Goal: Task Accomplishment & Management: Manage account settings

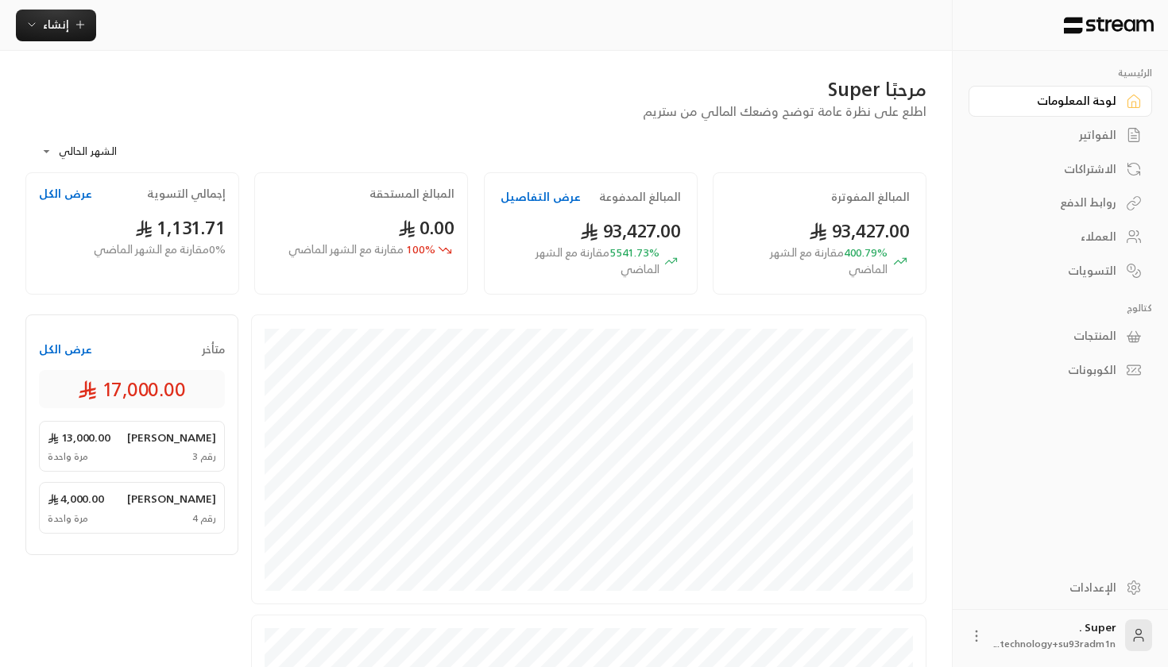
click at [539, 195] on button "عرض التفاصيل" at bounding box center [541, 197] width 80 height 16
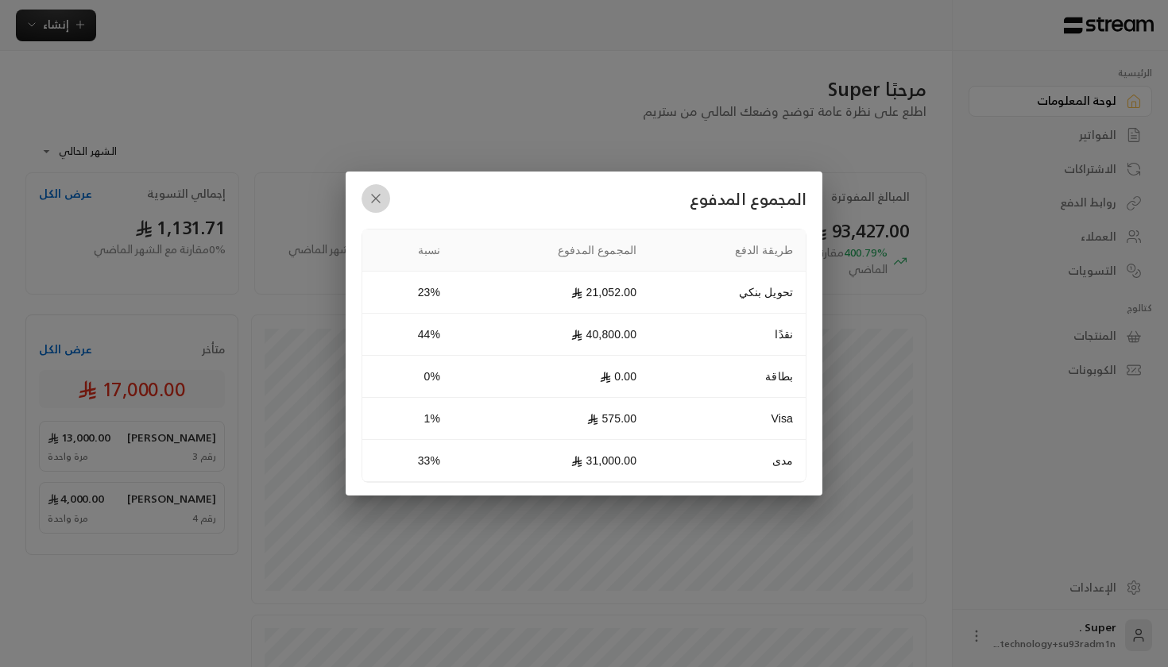
click at [379, 204] on icon "button" at bounding box center [376, 199] width 16 height 16
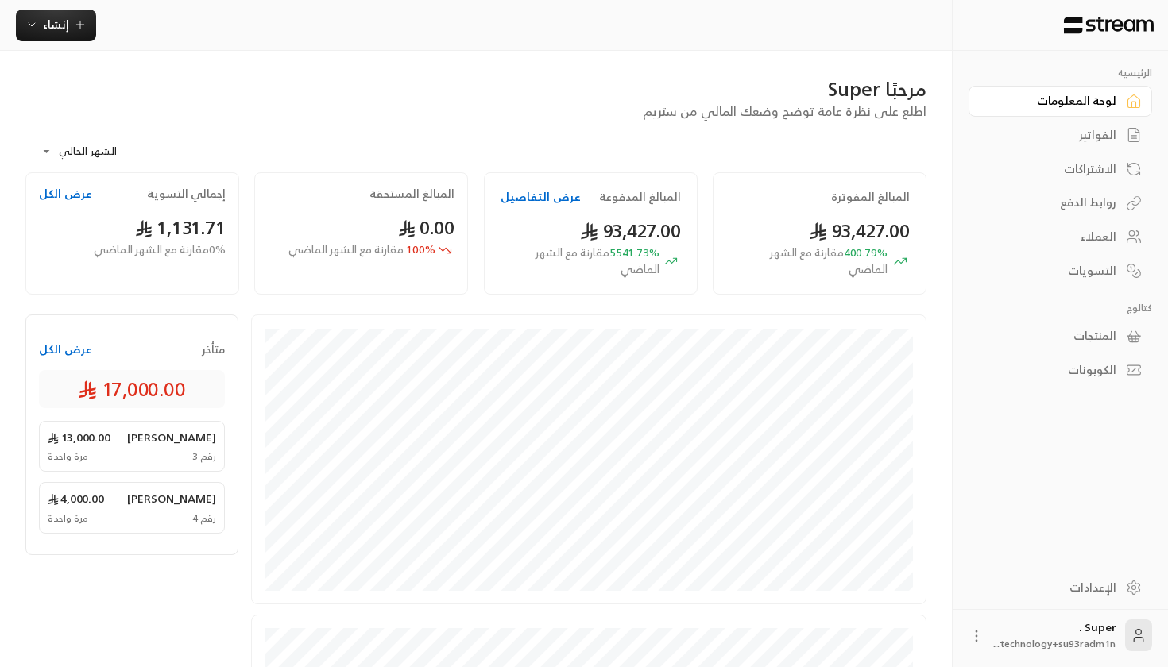
click at [1094, 141] on div "الفواتير" at bounding box center [1053, 135] width 128 height 16
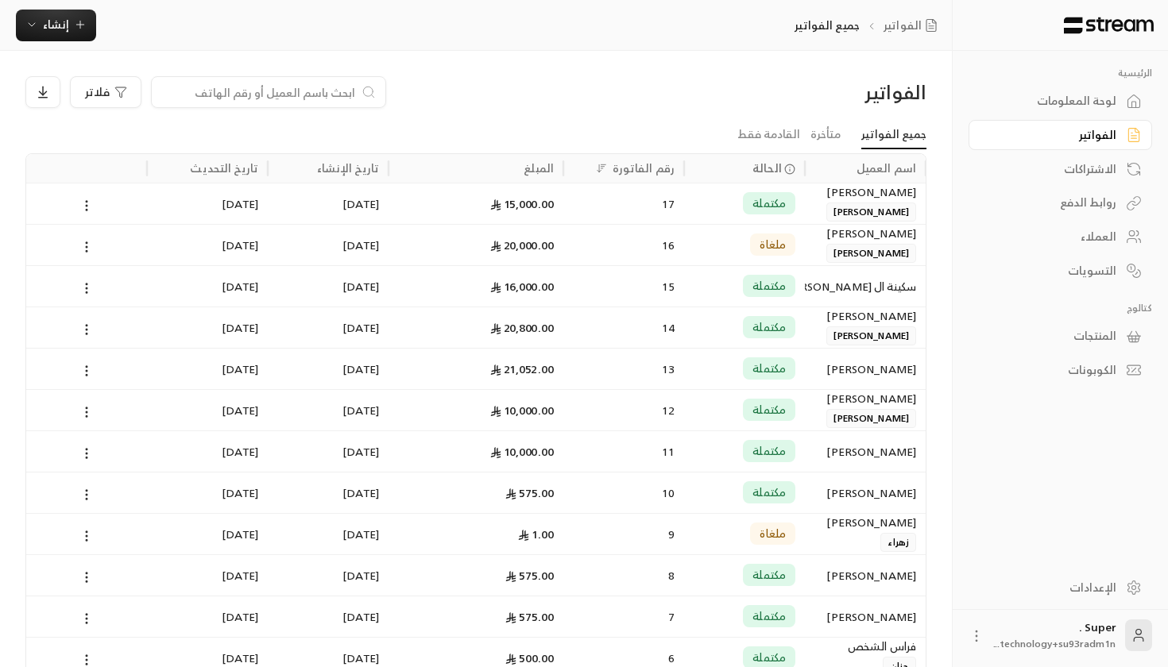
click at [629, 238] on div "16" at bounding box center [624, 245] width 102 height 41
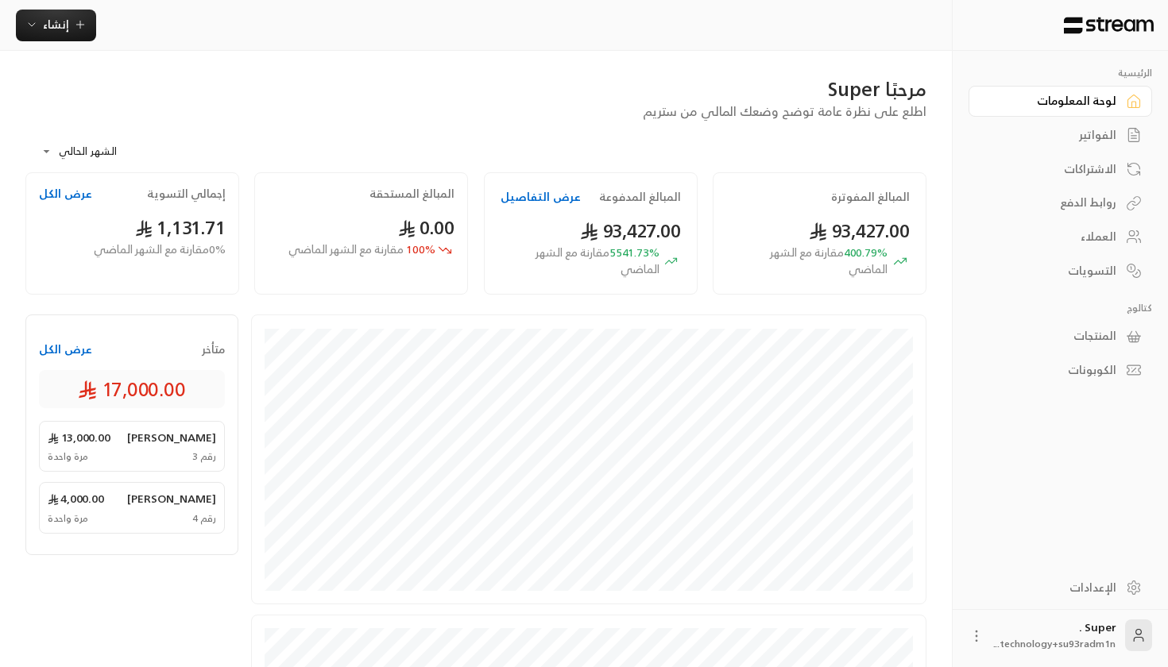
click at [978, 630] on icon at bounding box center [977, 637] width 16 height 16
click at [961, 629] on li "تسجيل الخروج" at bounding box center [939, 636] width 87 height 25
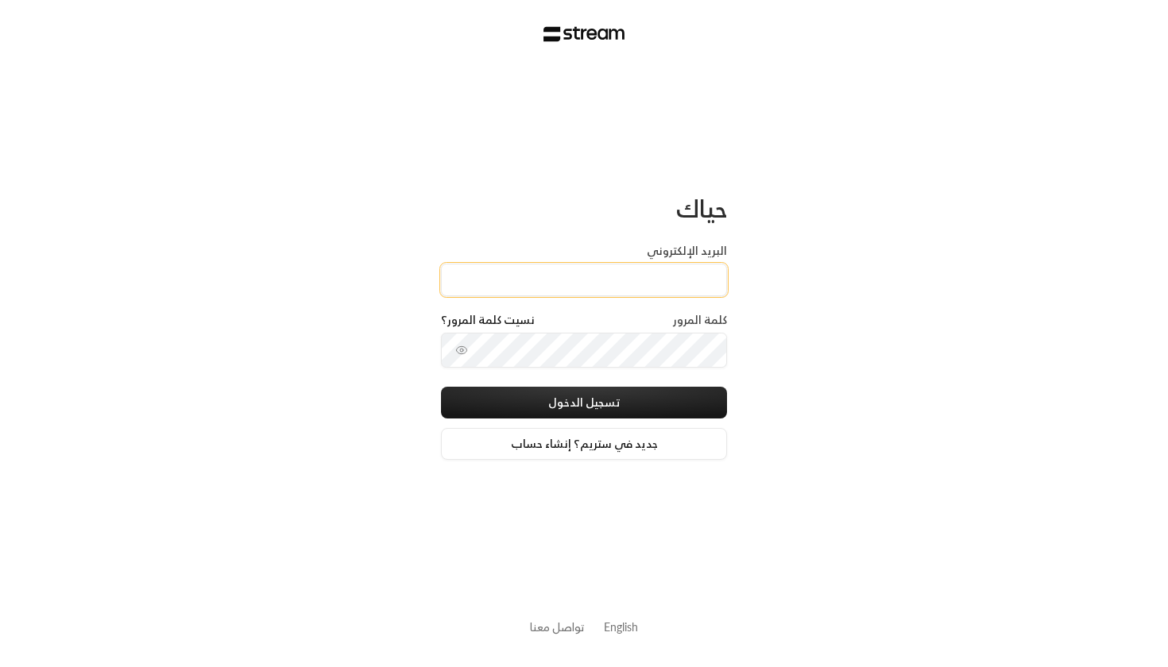
type input "technology+su93radm1n_alrowad@streampay.sa"
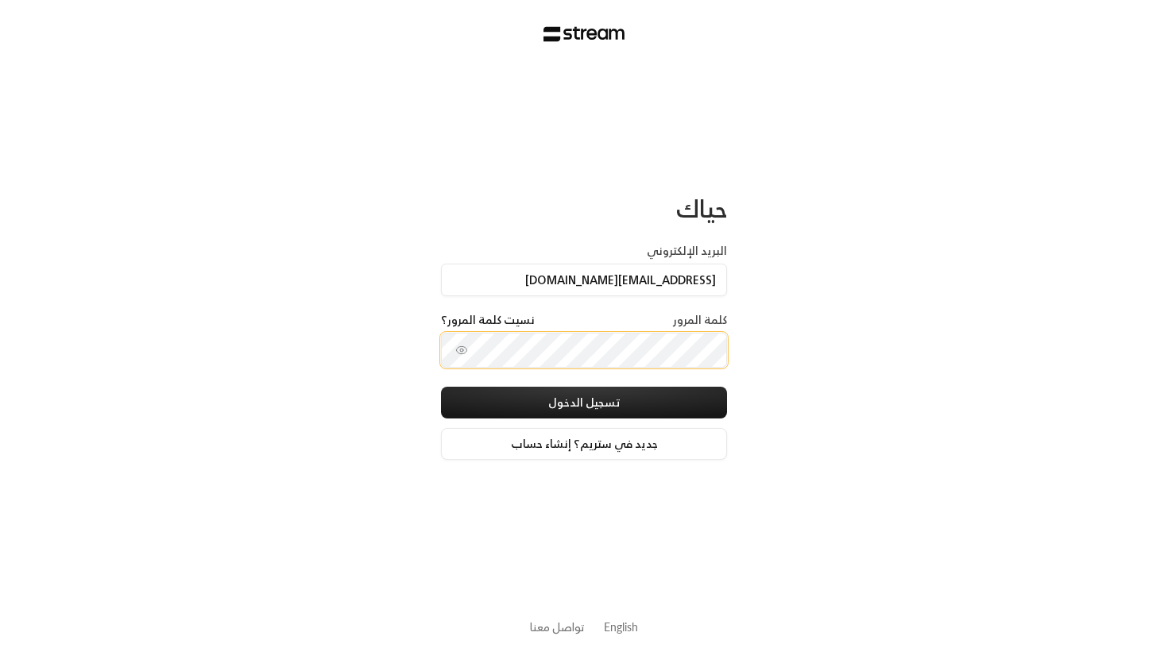
click at [584, 404] on button "تسجيل الدخول" at bounding box center [584, 403] width 286 height 32
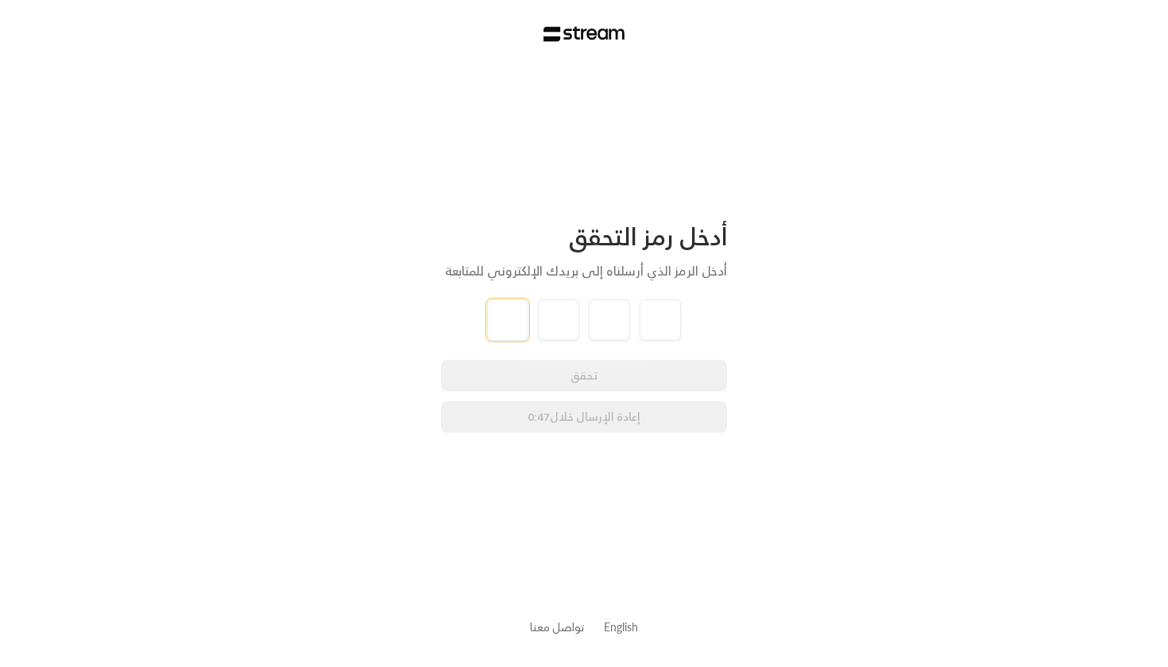
type input "5"
type input "6"
type input "3"
type input "9"
click at [305, 274] on div "أدخل رمز التحقق أدخل الرمز الذي أرسلناه إلى بريدك الإلكتروني للمتابعة 5 6 3 9 ت…" at bounding box center [584, 333] width 1168 height 667
